Goal: Task Accomplishment & Management: Complete application form

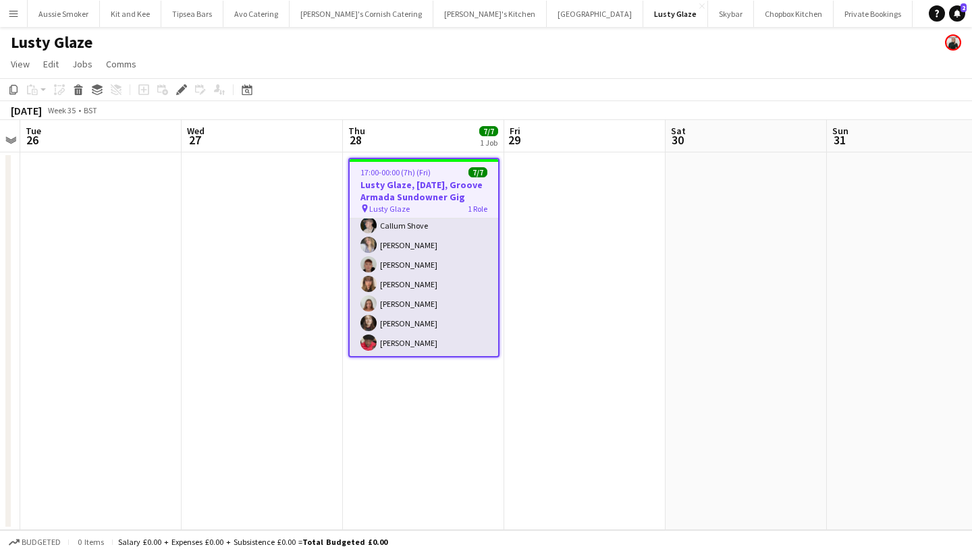
scroll to position [26, 0]
click at [437, 230] on app-card-role "Bar & Catering (Bar Tender) [DATE] 17:00-00:00 (7h) [PERSON_NAME] [PERSON_NAME]…" at bounding box center [424, 274] width 148 height 163
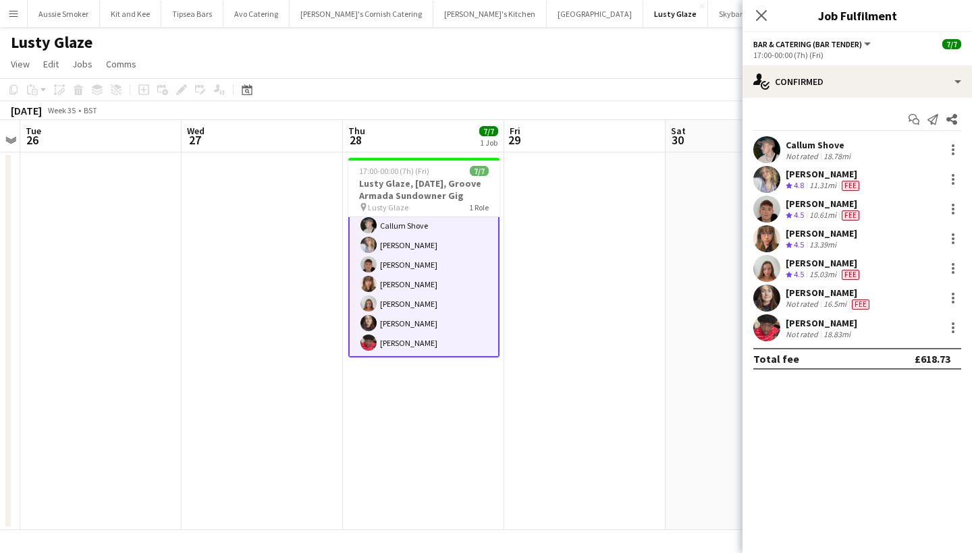
click at [800, 175] on div "[PERSON_NAME]" at bounding box center [824, 174] width 76 height 12
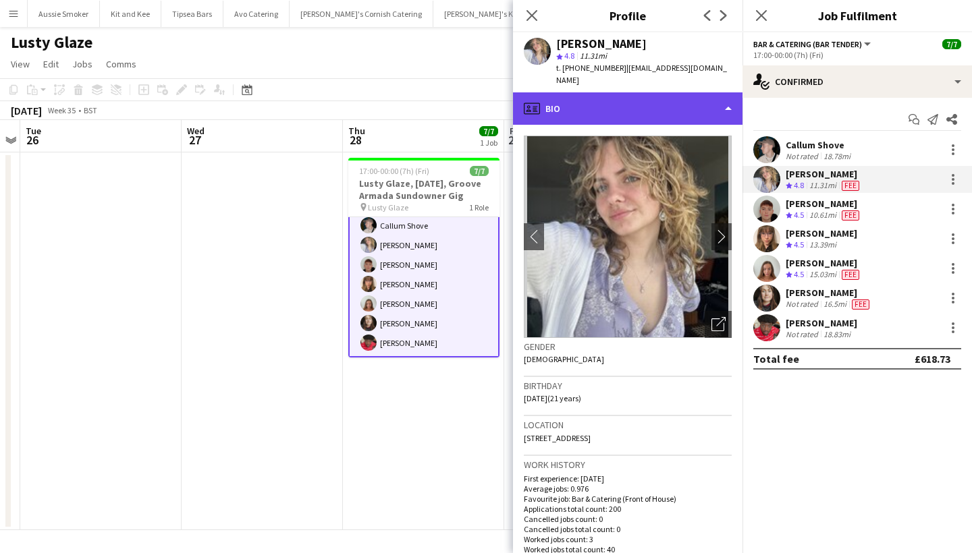
click at [585, 92] on div "profile Bio" at bounding box center [627, 108] width 229 height 32
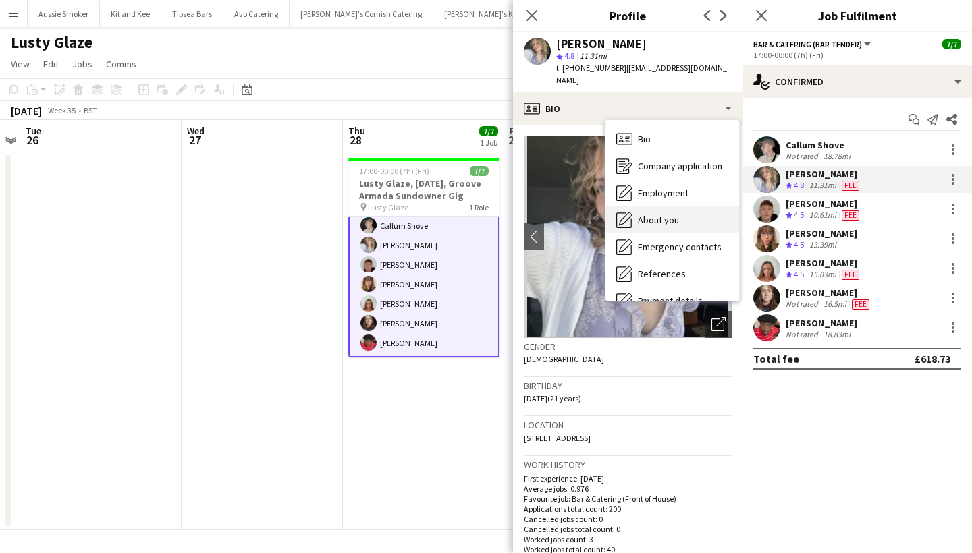
click at [638, 207] on div "About you About you" at bounding box center [672, 220] width 134 height 27
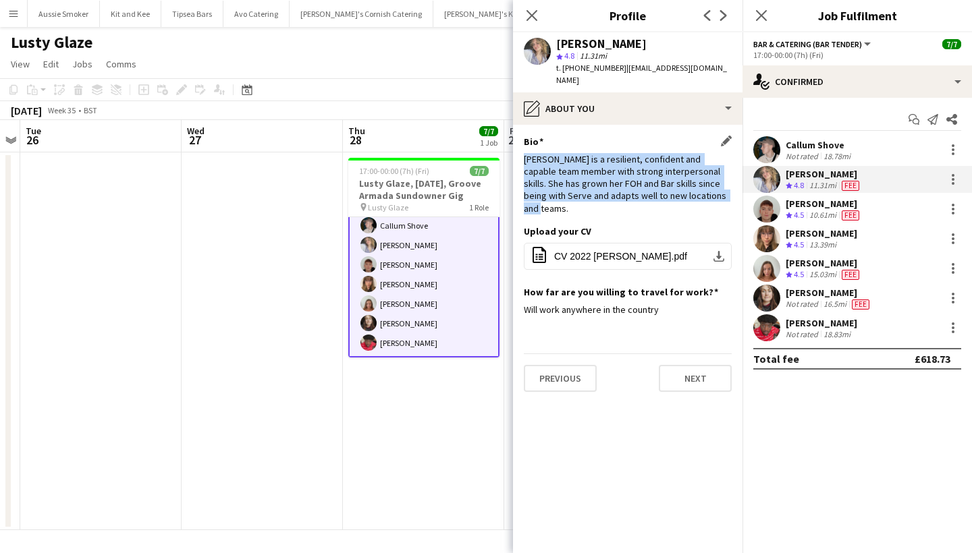
drag, startPoint x: 526, startPoint y: 148, endPoint x: 709, endPoint y: 181, distance: 185.9
click at [709, 181] on div "[PERSON_NAME] is a resilient, confident and capable team member with strong int…" at bounding box center [628, 183] width 208 height 61
copy div "[PERSON_NAME] is a resilient, confident and capable team member with strong int…"
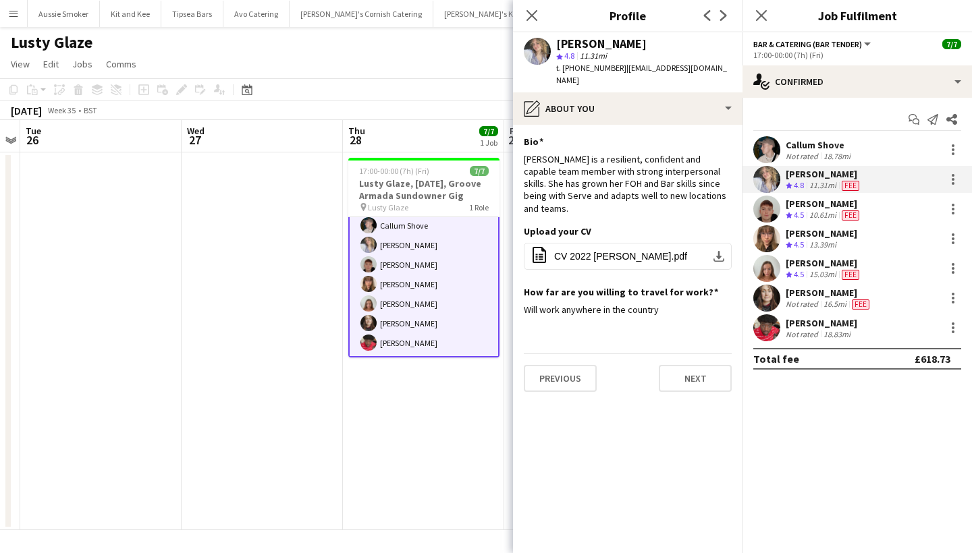
click at [819, 324] on div "[PERSON_NAME]" at bounding box center [822, 323] width 72 height 12
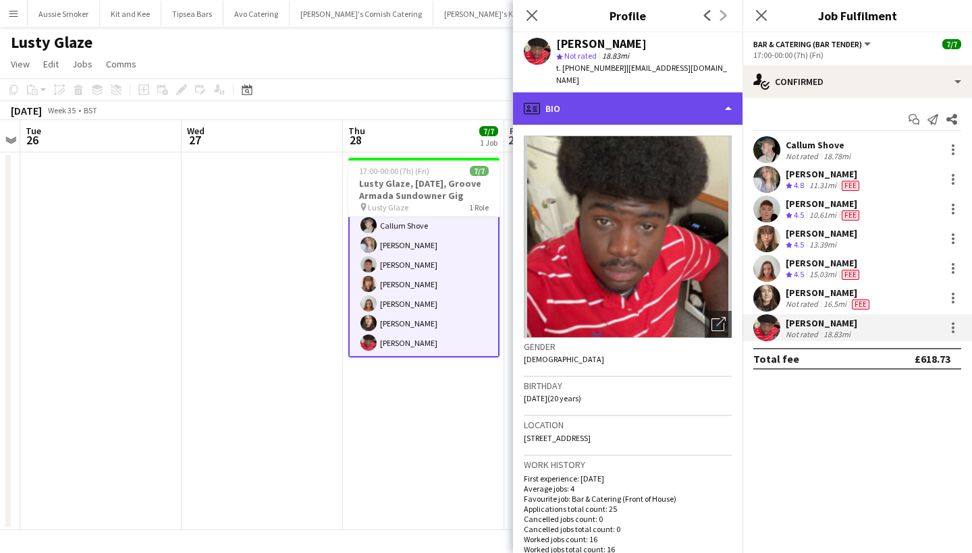
click at [618, 92] on div "profile Bio" at bounding box center [627, 108] width 229 height 32
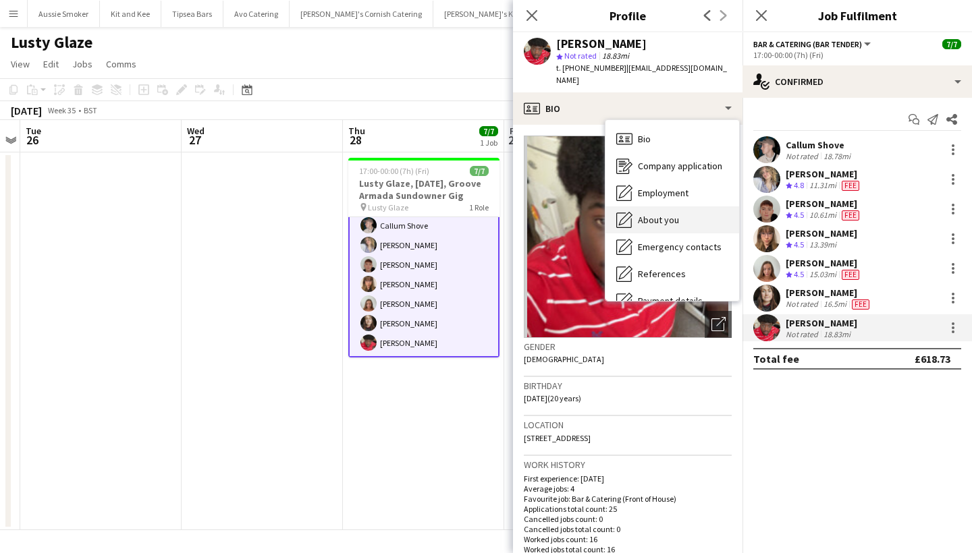
click at [666, 214] on div "About you About you" at bounding box center [672, 220] width 134 height 27
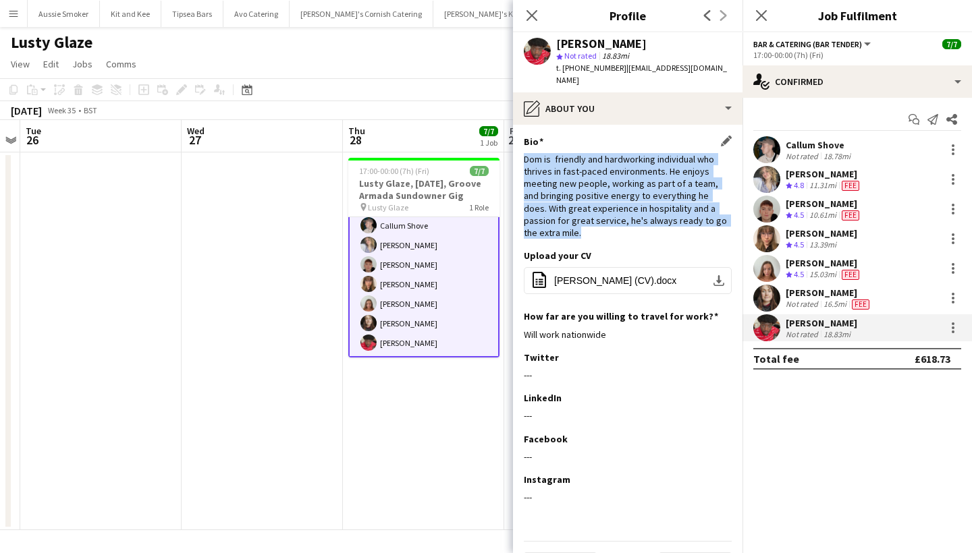
drag, startPoint x: 525, startPoint y: 147, endPoint x: 727, endPoint y: 205, distance: 209.8
click at [727, 205] on div "Dom is friendly and hardworking individual who thrives in fast-paced environmen…" at bounding box center [628, 196] width 208 height 86
copy div "Dom is friendly and hardworking individual who thrives in fast-paced environmen…"
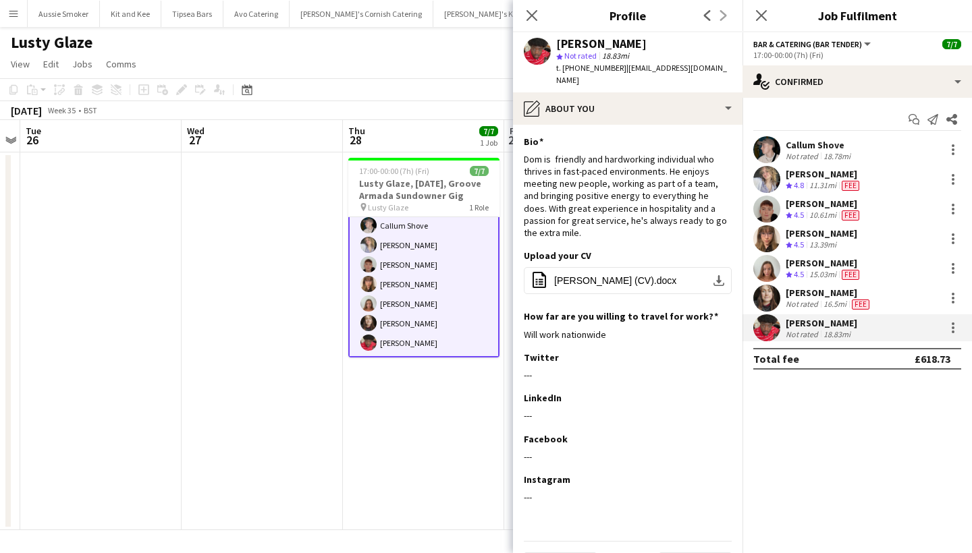
click at [830, 295] on div "[PERSON_NAME]" at bounding box center [829, 293] width 86 height 12
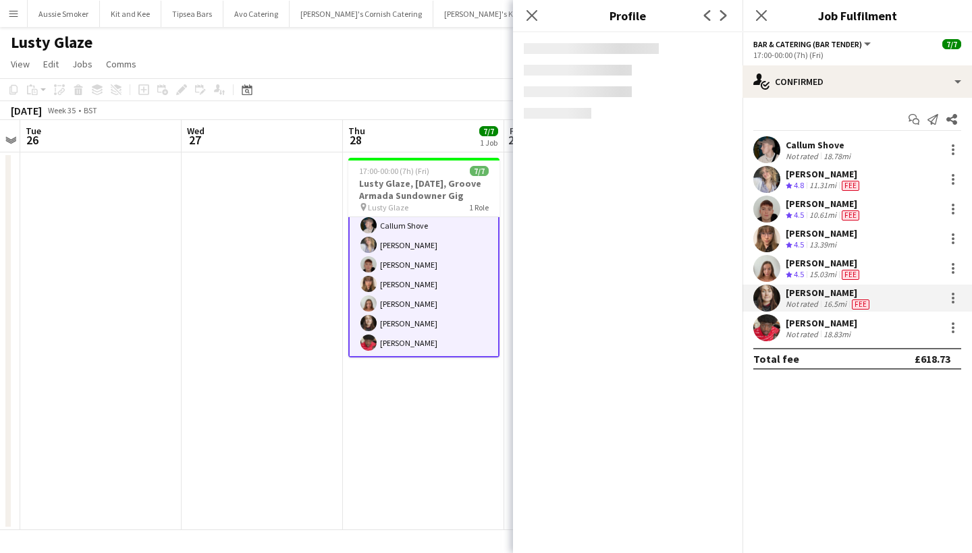
click at [406, 329] on app-card-role "Bar & Catering (Bar Tender) [DATE] 17:00-00:00 (7h) [PERSON_NAME] [PERSON_NAME]…" at bounding box center [423, 275] width 151 height 166
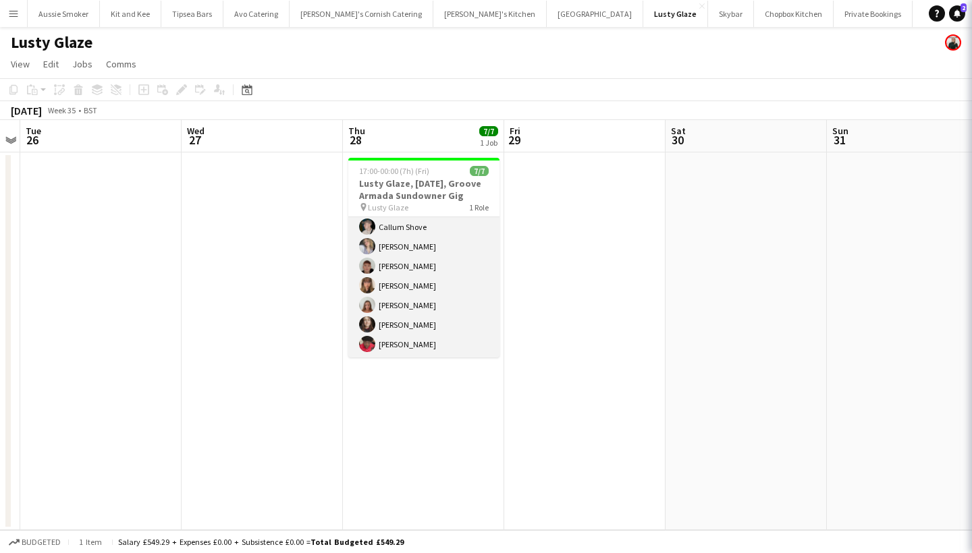
scroll to position [23, 0]
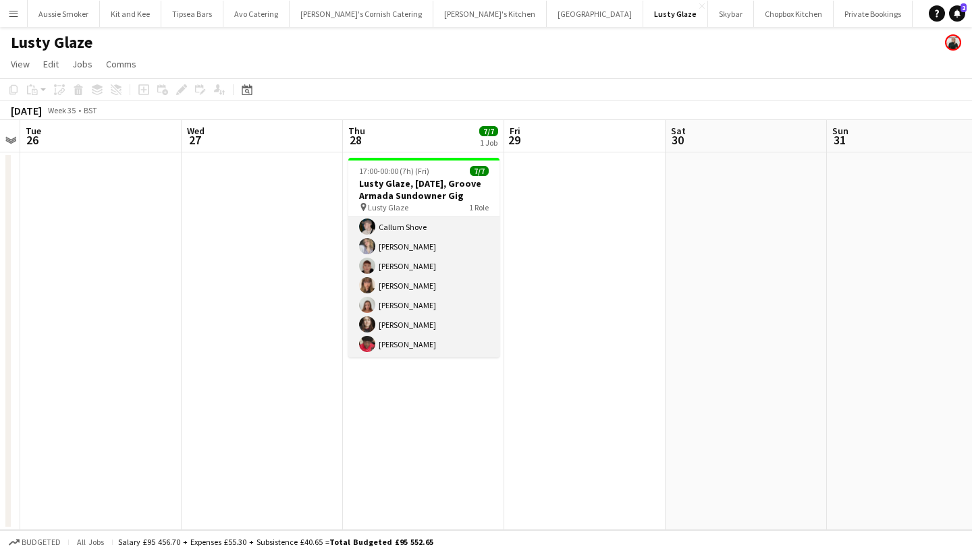
click at [408, 330] on app-card-role "Bar & Catering (Bar Tender) [DATE] 17:00-00:00 (7h) [PERSON_NAME] [PERSON_NAME]…" at bounding box center [423, 275] width 151 height 163
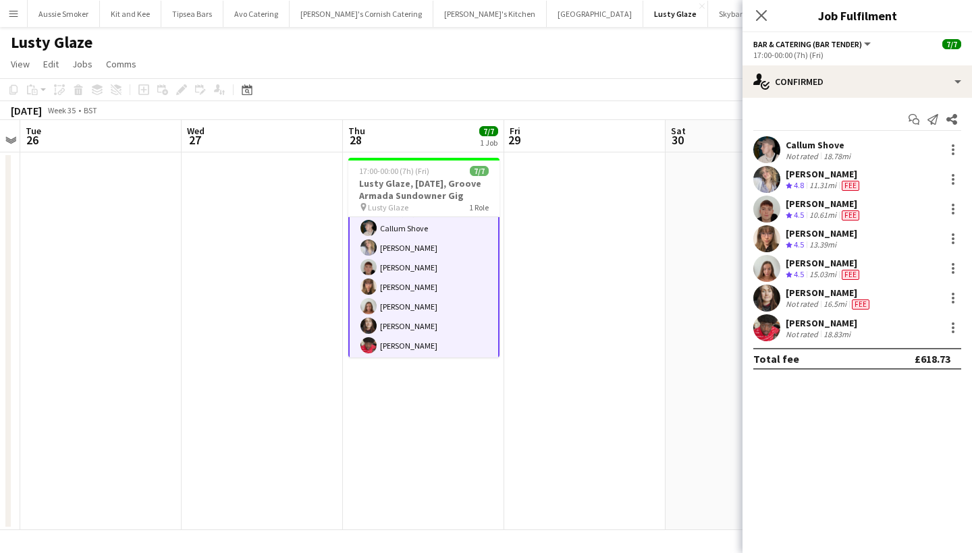
click at [822, 303] on div "16.5mi" at bounding box center [835, 304] width 28 height 11
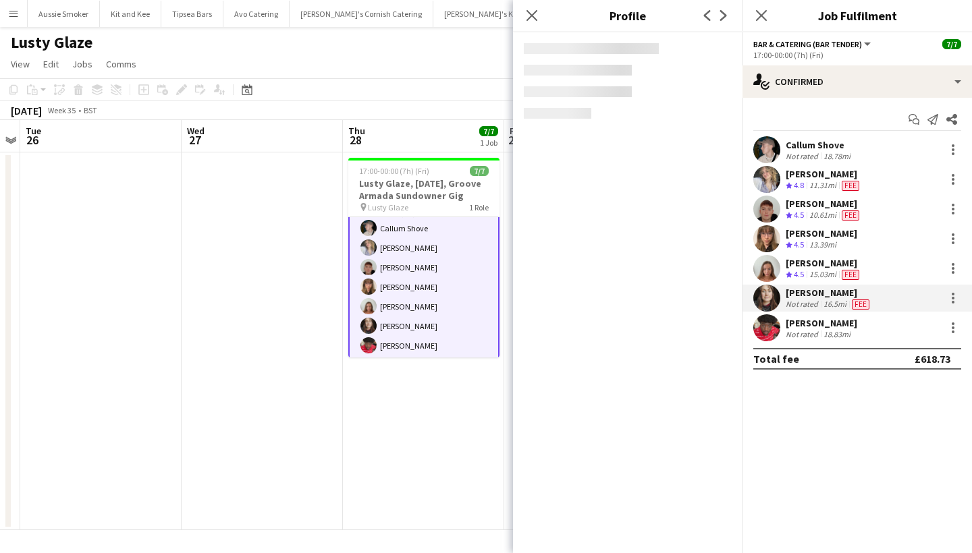
click at [796, 238] on div "[PERSON_NAME]" at bounding box center [822, 233] width 72 height 12
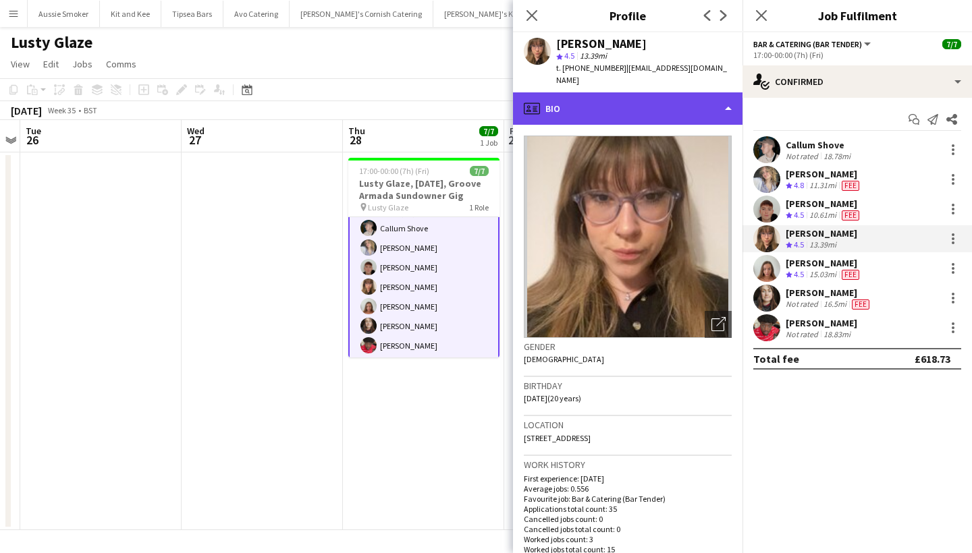
click at [701, 103] on div "profile Bio" at bounding box center [627, 108] width 229 height 32
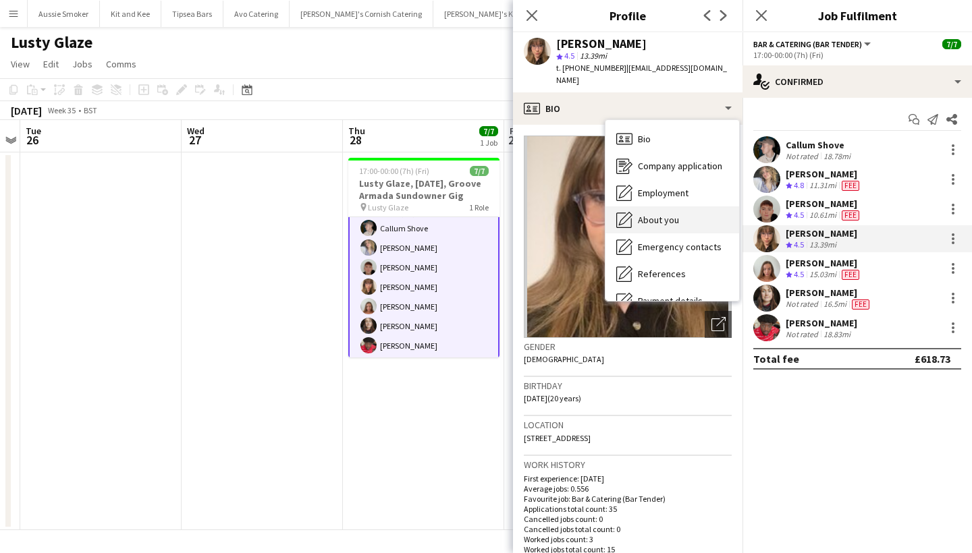
click at [682, 213] on div "About you About you" at bounding box center [672, 220] width 134 height 27
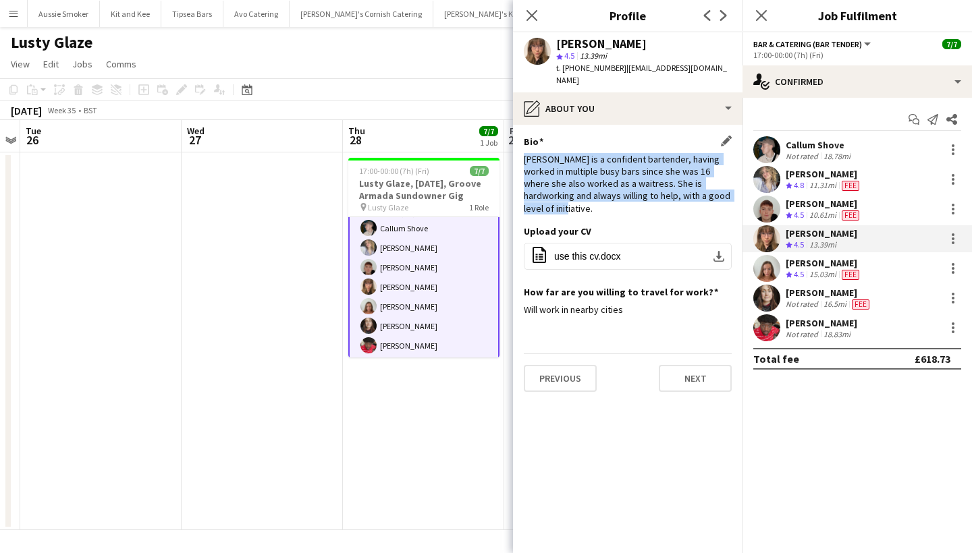
drag, startPoint x: 522, startPoint y: 146, endPoint x: 715, endPoint y: 184, distance: 196.7
click at [715, 184] on app-section-data-types "Bio Edit this field [PERSON_NAME] is a confident bartender, having worked in mu…" at bounding box center [627, 339] width 229 height 429
copy div "[PERSON_NAME] is a confident bartender, having worked in multiple busy bars sin…"
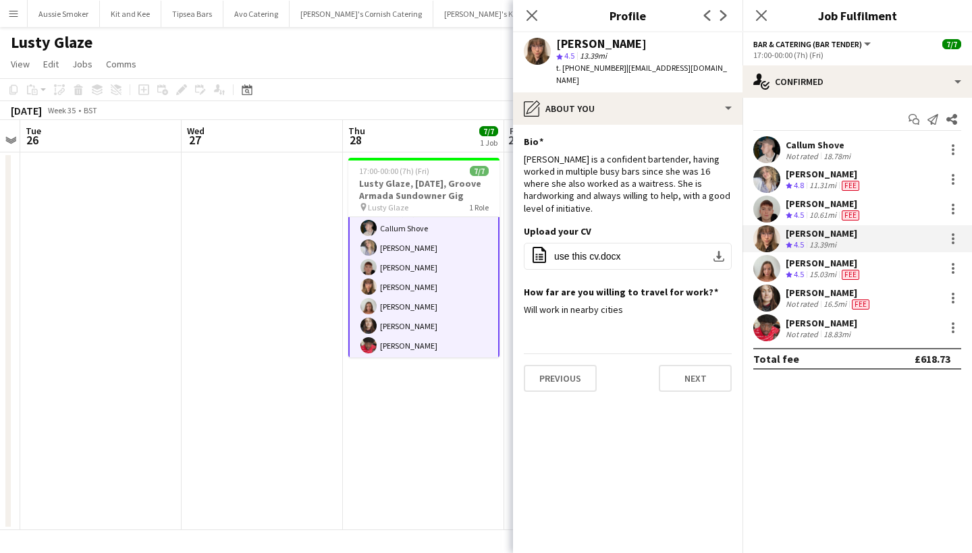
click at [811, 293] on div "[PERSON_NAME]" at bounding box center [829, 293] width 86 height 12
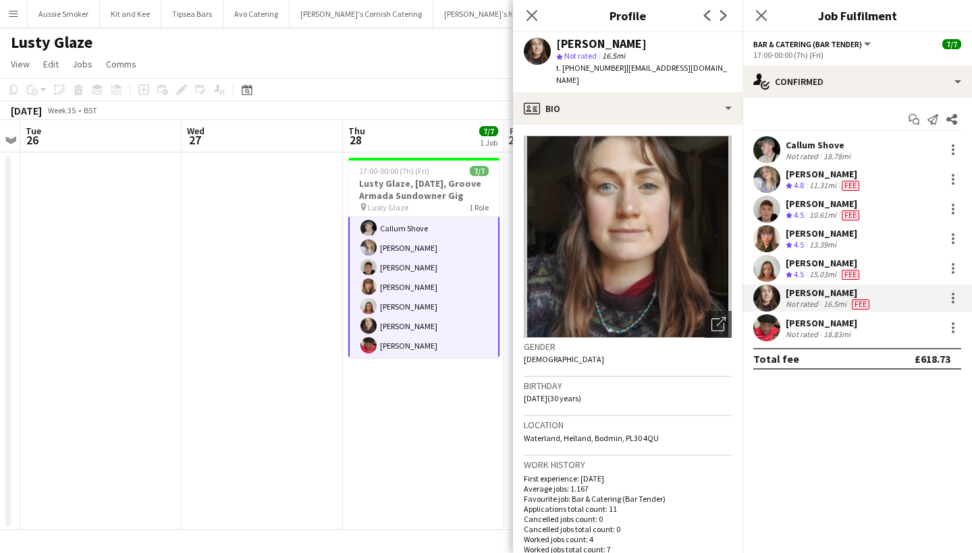
click at [634, 125] on app-crew-profile-bio "Open photos pop-in Gender [DEMOGRAPHIC_DATA] Birthday [DEMOGRAPHIC_DATA] (30 ye…" at bounding box center [627, 339] width 229 height 429
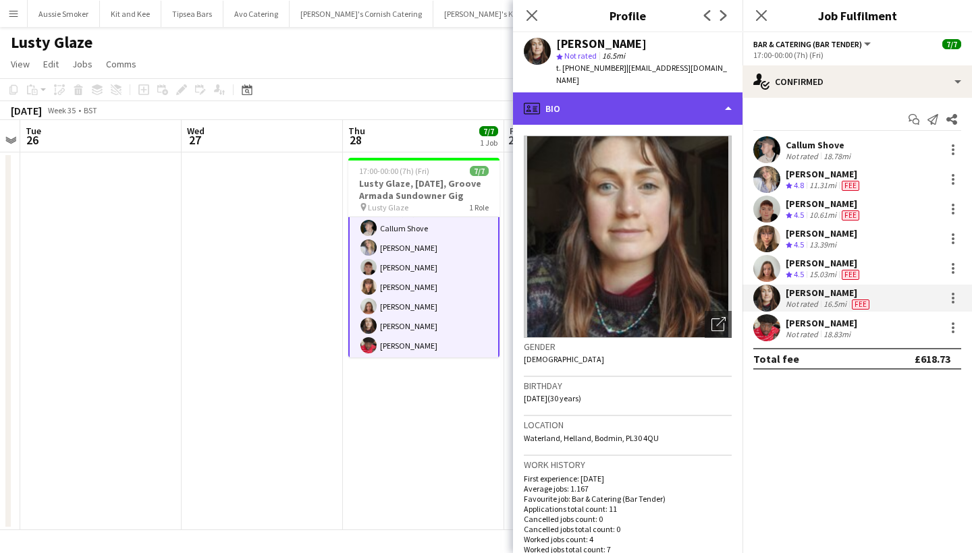
click at [624, 99] on div "profile Bio" at bounding box center [627, 108] width 229 height 32
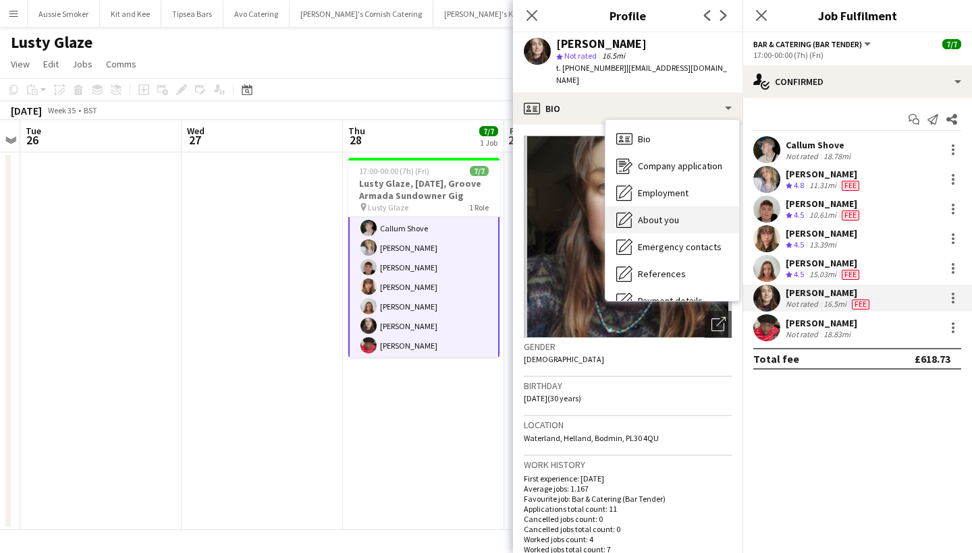
click at [678, 215] on div "About you About you" at bounding box center [672, 220] width 134 height 27
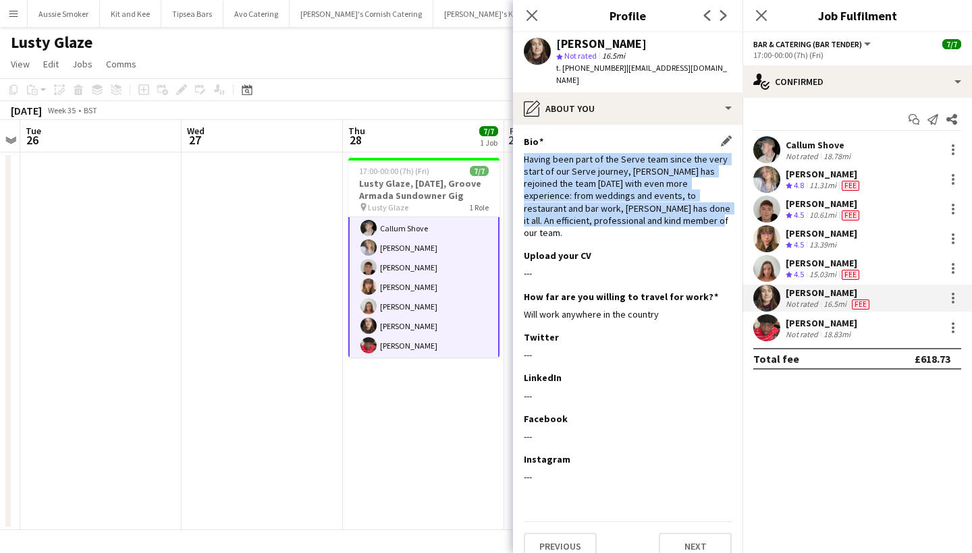
drag, startPoint x: 525, startPoint y: 147, endPoint x: 664, endPoint y: 213, distance: 153.7
click at [664, 213] on div "Having been part of the Serve team since the very start of our Serve journey, […" at bounding box center [628, 196] width 208 height 86
copy div "Having been part of the Serve team since the very start of our Serve journey, […"
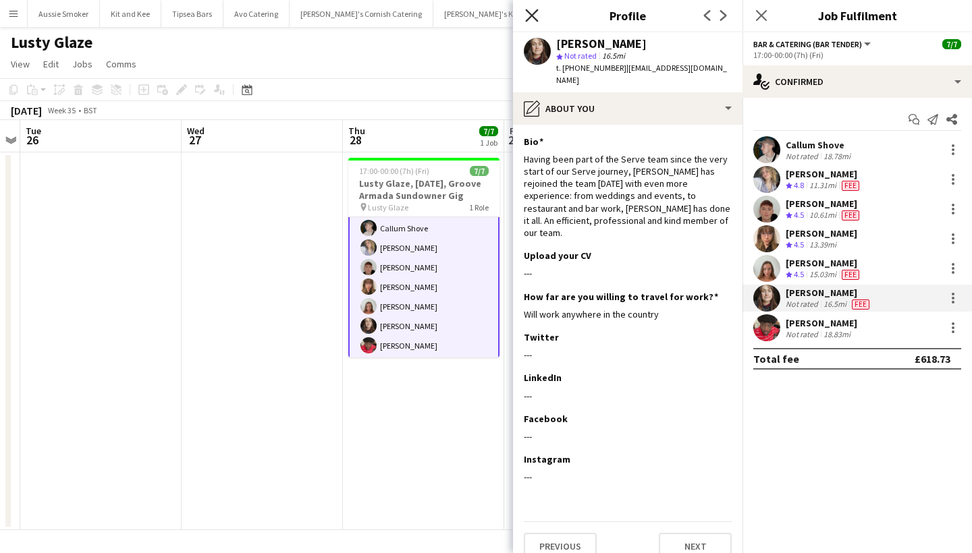
click at [531, 13] on icon "Close pop-in" at bounding box center [531, 15] width 13 height 13
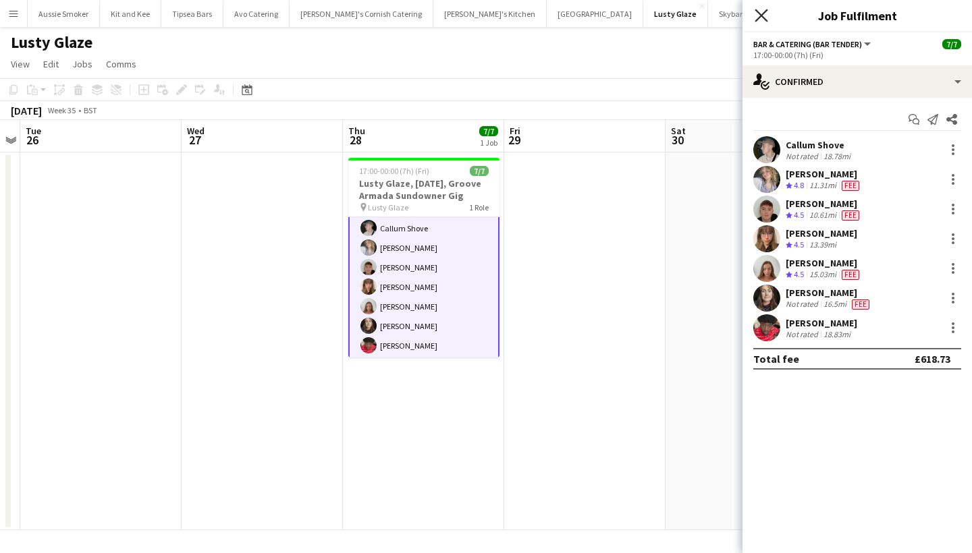
click at [758, 13] on icon "Close pop-in" at bounding box center [761, 15] width 13 height 13
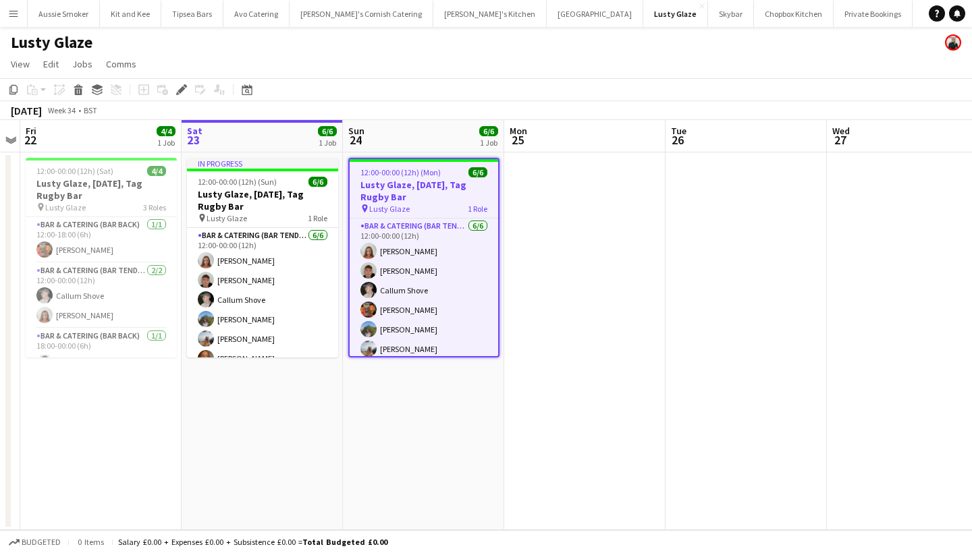
click at [11, 1] on button "Menu" at bounding box center [13, 13] width 27 height 27
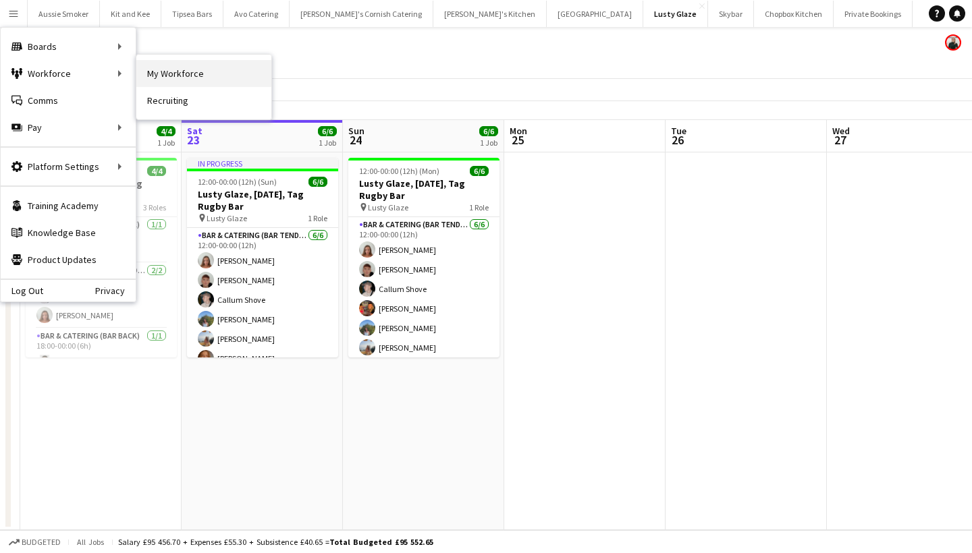
click at [196, 74] on link "My Workforce" at bounding box center [203, 73] width 135 height 27
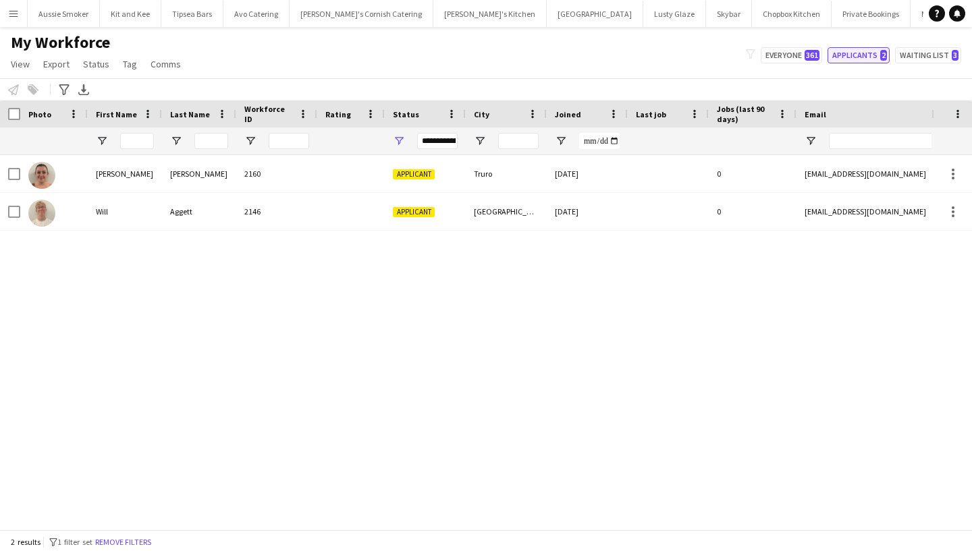
click at [873, 57] on button "Applicants 2" at bounding box center [858, 55] width 62 height 16
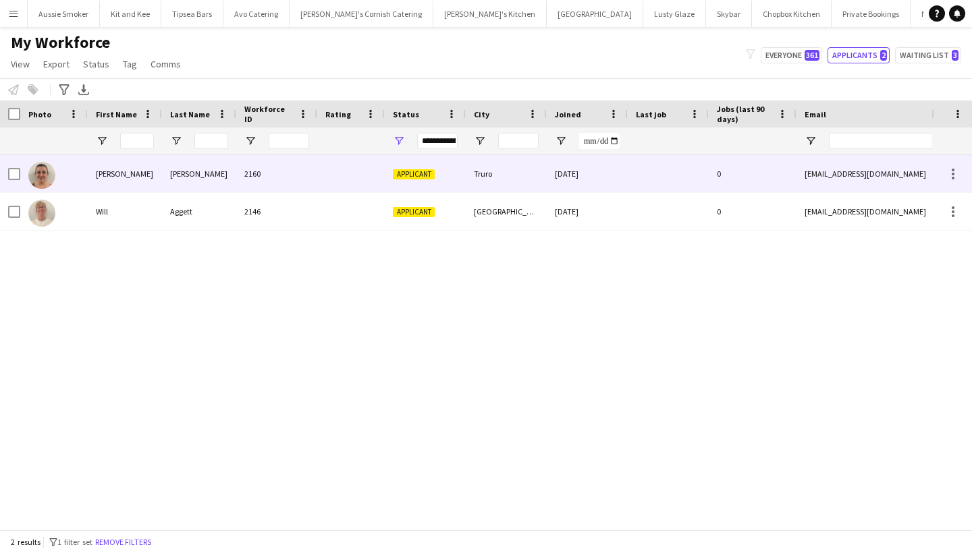
click at [297, 167] on div "2160" at bounding box center [276, 173] width 81 height 37
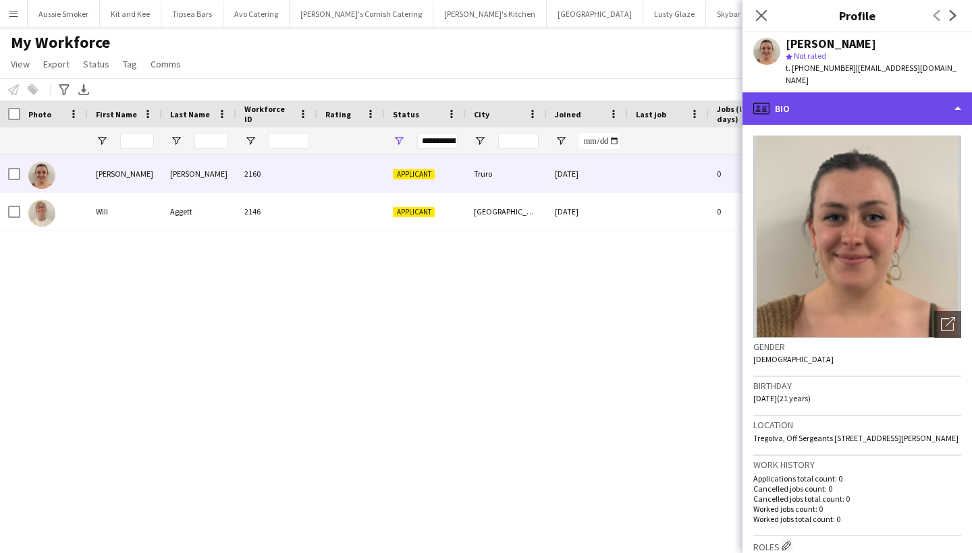
click at [849, 92] on div "profile Bio" at bounding box center [856, 108] width 229 height 32
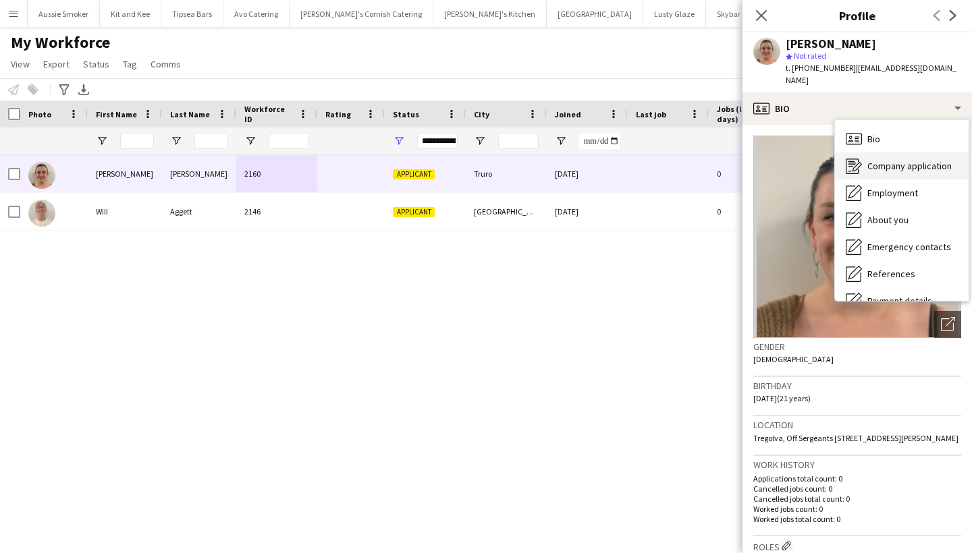
click at [896, 160] on span "Company application" at bounding box center [909, 166] width 84 height 12
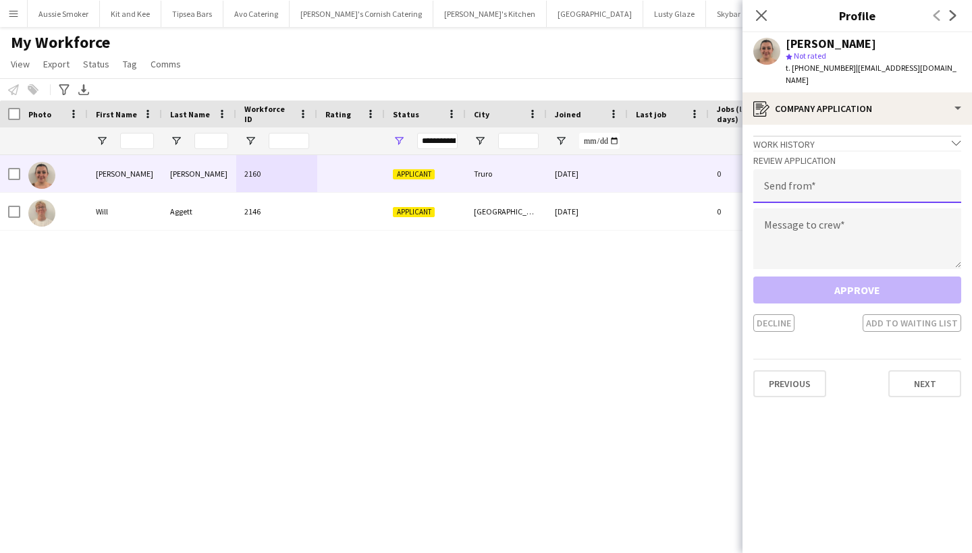
click at [830, 177] on input "email" at bounding box center [857, 186] width 208 height 34
type input "**********"
click at [813, 222] on textarea at bounding box center [857, 239] width 208 height 61
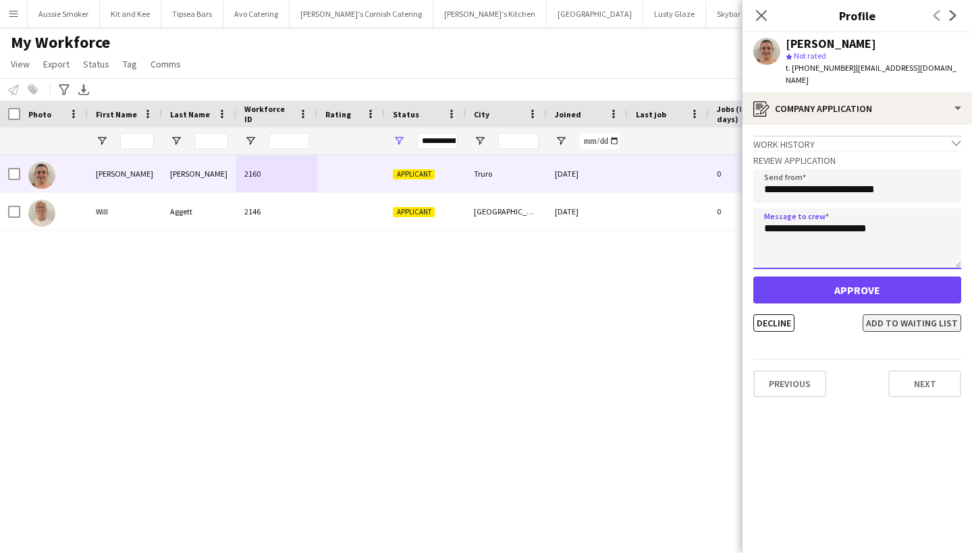
type textarea "**********"
click at [894, 315] on button "Add to waiting list" at bounding box center [912, 324] width 99 height 18
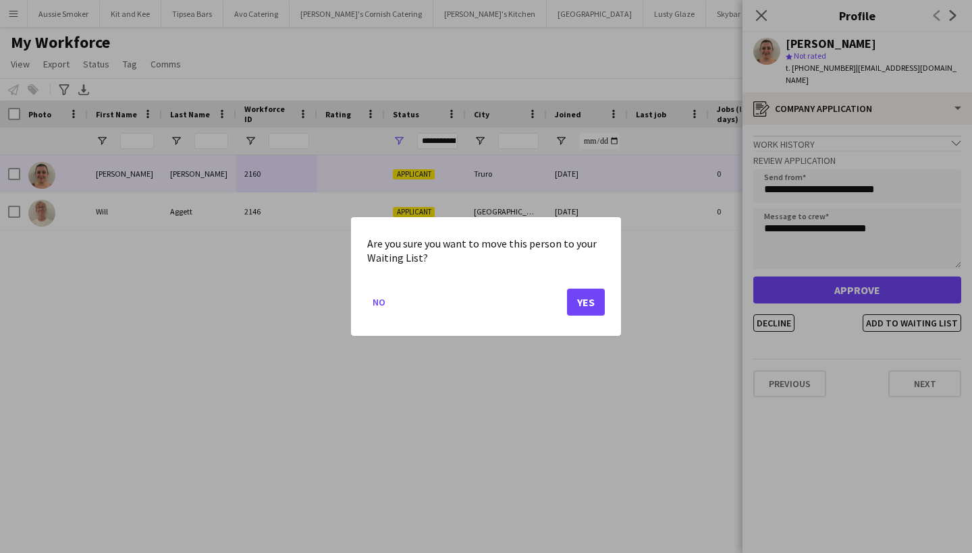
click at [591, 302] on button "Yes" at bounding box center [586, 302] width 38 height 27
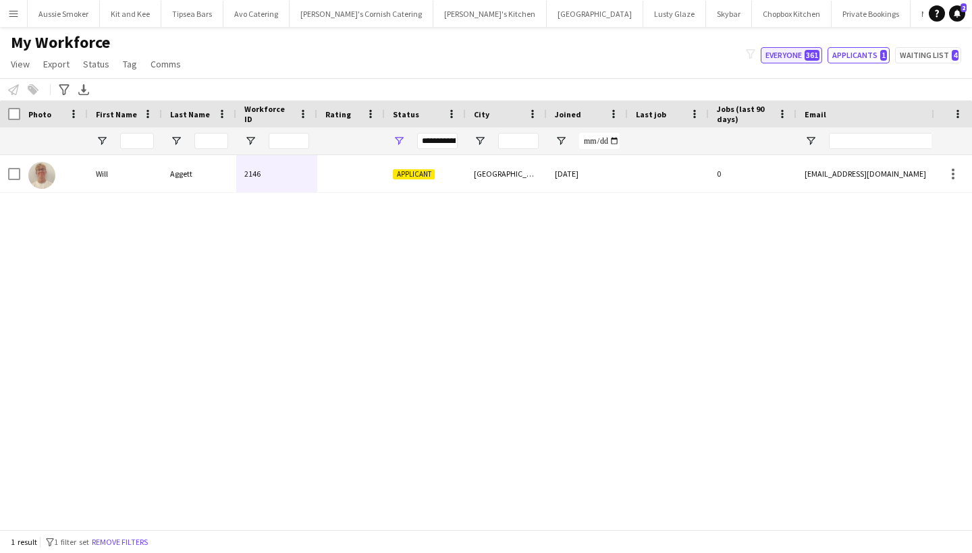
click at [805, 52] on button "Everyone 361" at bounding box center [791, 55] width 61 height 16
type input "**********"
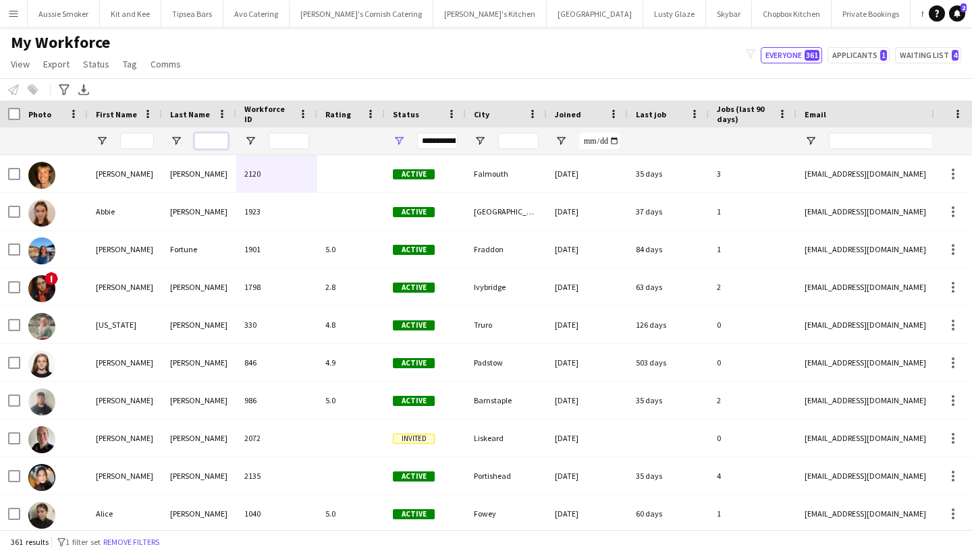
click at [205, 140] on input "Last Name Filter Input" at bounding box center [211, 141] width 34 height 16
click at [142, 143] on input "First Name Filter Input" at bounding box center [137, 141] width 34 height 16
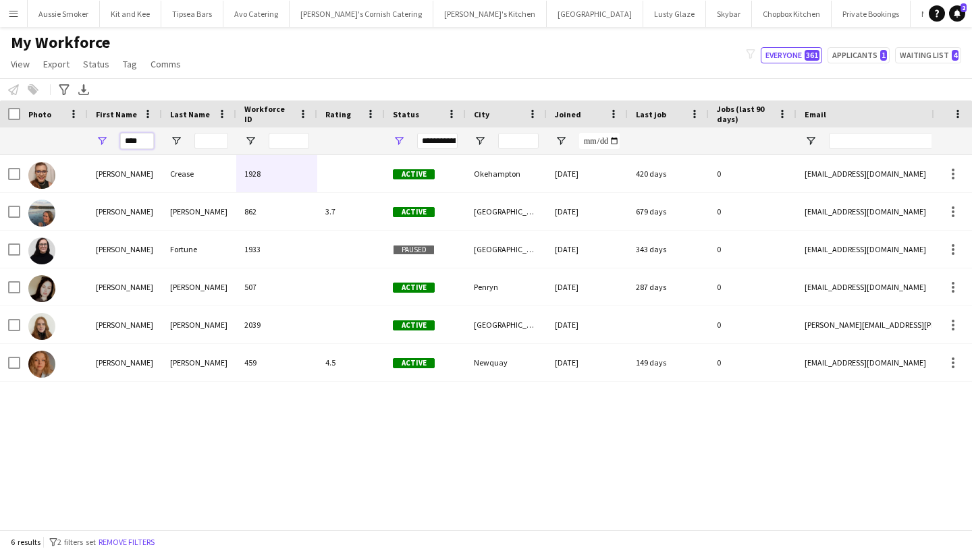
type input "****"
click at [398, 140] on span "Open Filter Menu" at bounding box center [399, 141] width 12 height 12
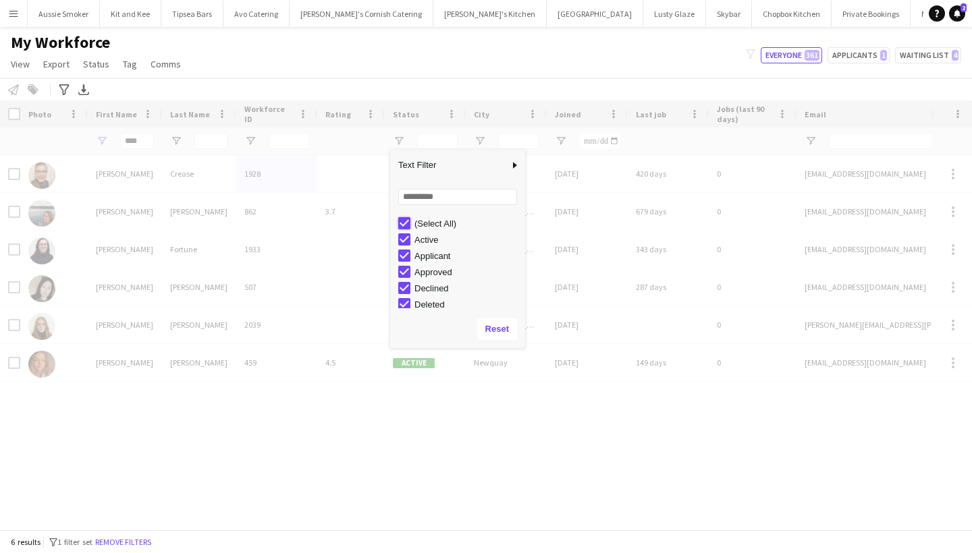
type input "***"
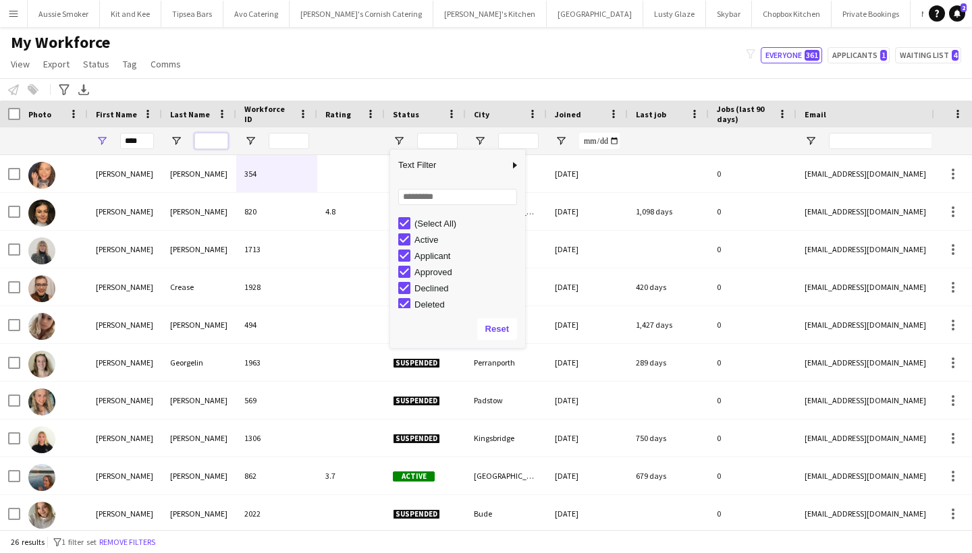
click at [204, 135] on input "Last Name Filter Input" at bounding box center [211, 141] width 34 height 16
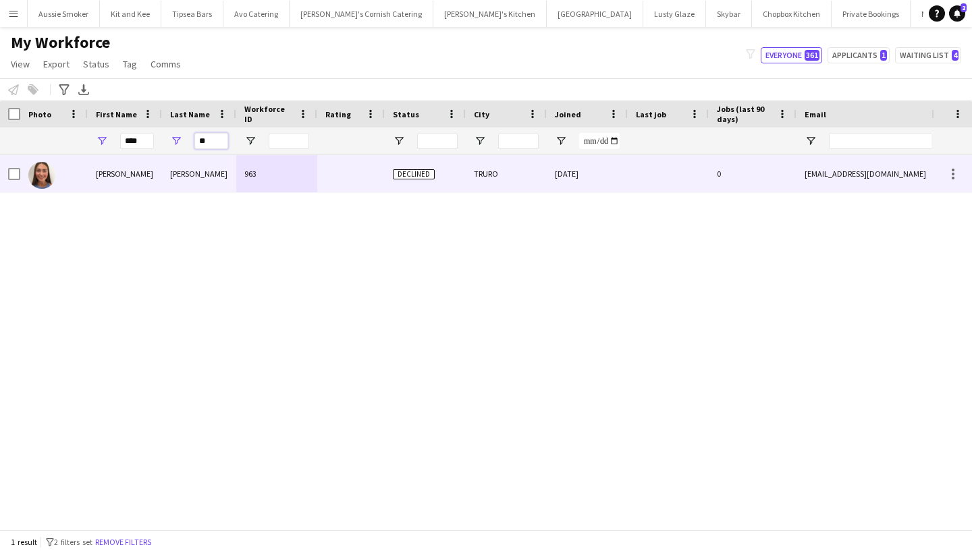
type input "**"
click at [186, 173] on div "McKendrick" at bounding box center [199, 173] width 74 height 37
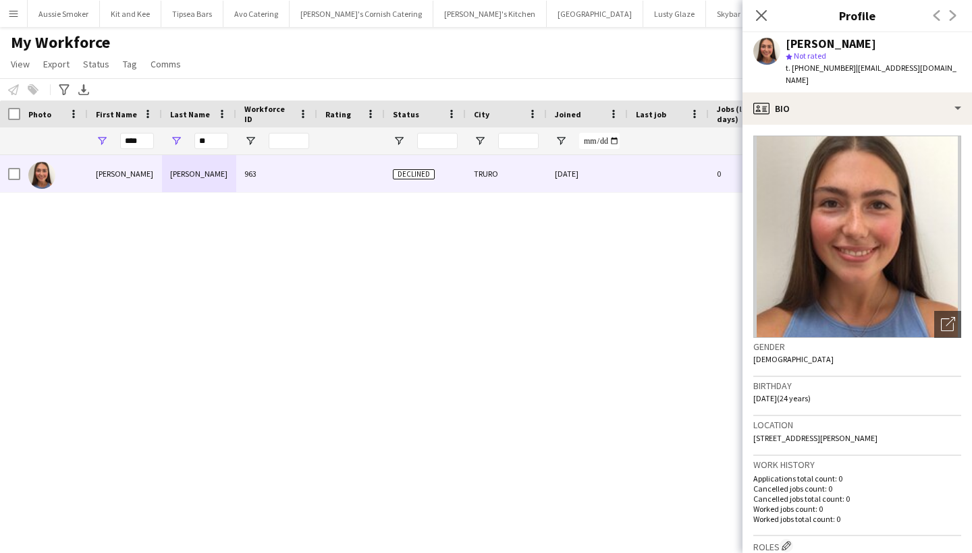
drag, startPoint x: 809, startPoint y: 82, endPoint x: 852, endPoint y: 67, distance: 45.9
click at [852, 67] on div "t. +4407305958718 | jessicamckendrick@outlook.com" at bounding box center [873, 74] width 175 height 24
copy span "jessicamckendrick@outlook.com"
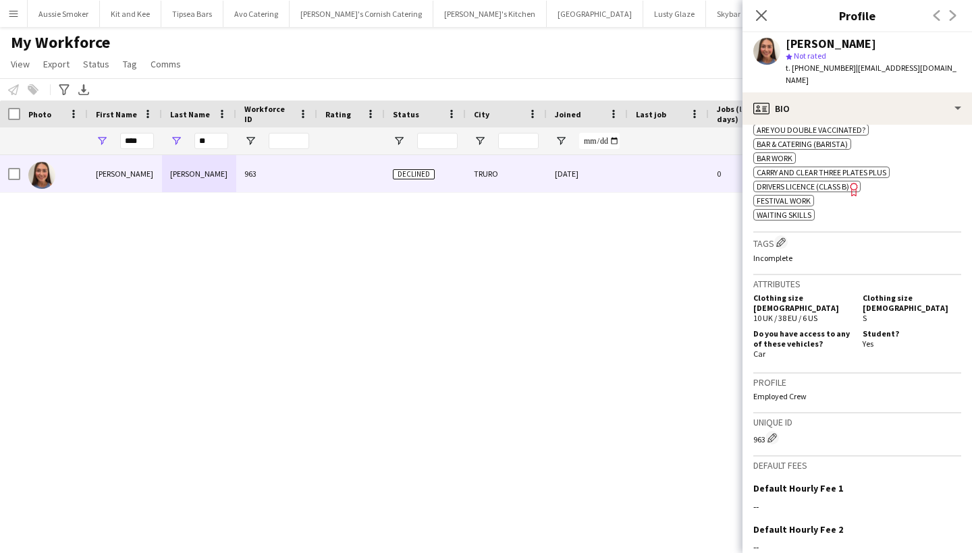
scroll to position [499, 0]
click at [17, 13] on app-icon "Menu" at bounding box center [13, 13] width 11 height 11
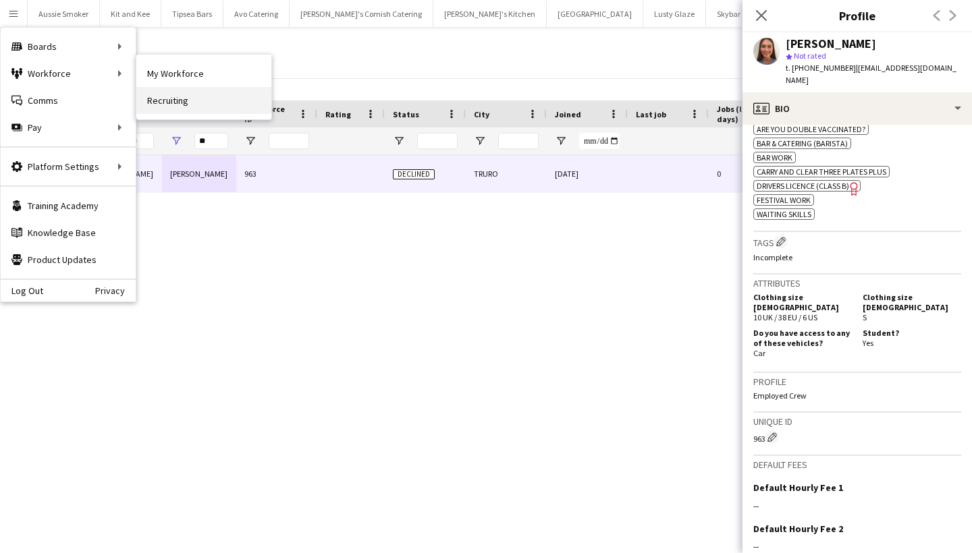
click at [193, 91] on link "Recruiting" at bounding box center [203, 100] width 135 height 27
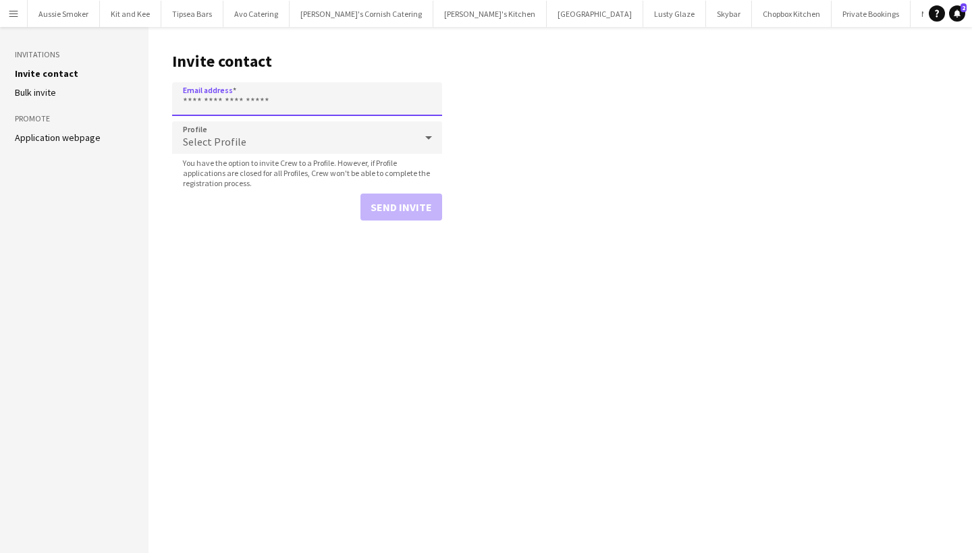
click at [242, 101] on input "Email address" at bounding box center [307, 99] width 270 height 34
paste input "**********"
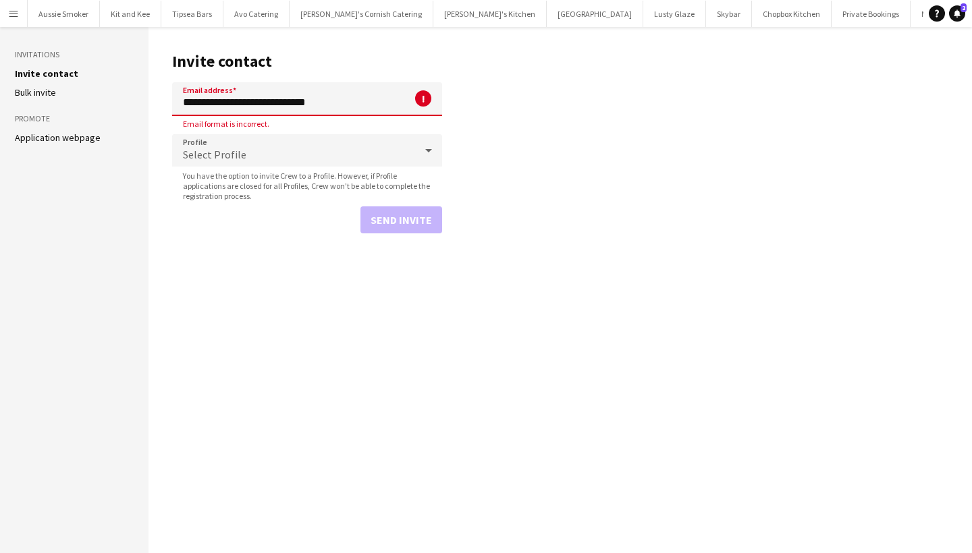
click at [187, 103] on input "**********" at bounding box center [307, 99] width 270 height 34
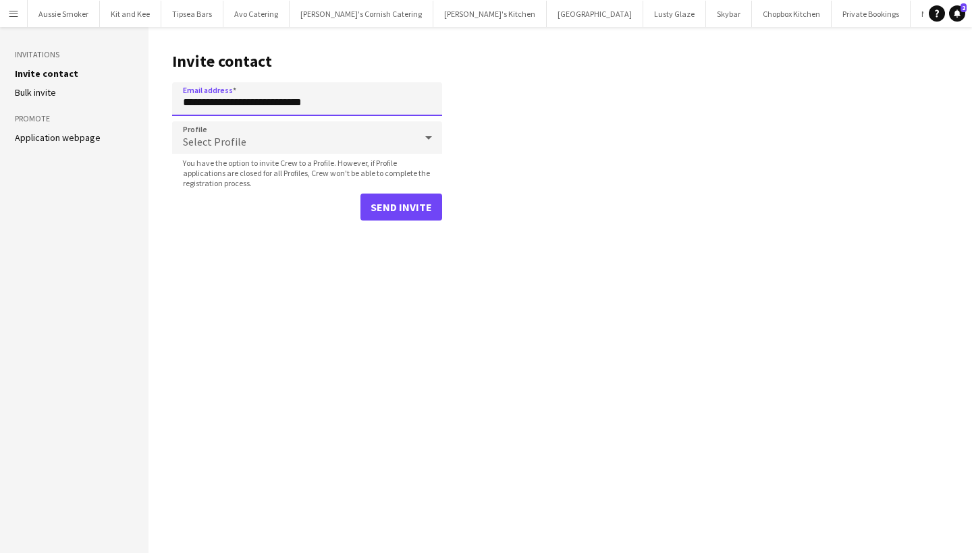
type input "**********"
click at [427, 209] on button "Send invite" at bounding box center [401, 207] width 82 height 27
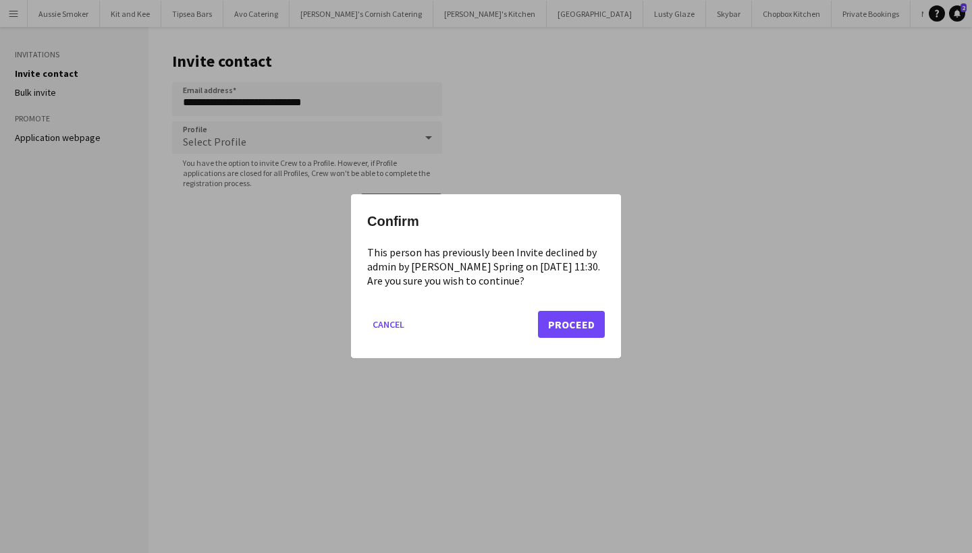
click at [593, 323] on button "Proceed" at bounding box center [571, 325] width 67 height 27
